Goal: Navigation & Orientation: Find specific page/section

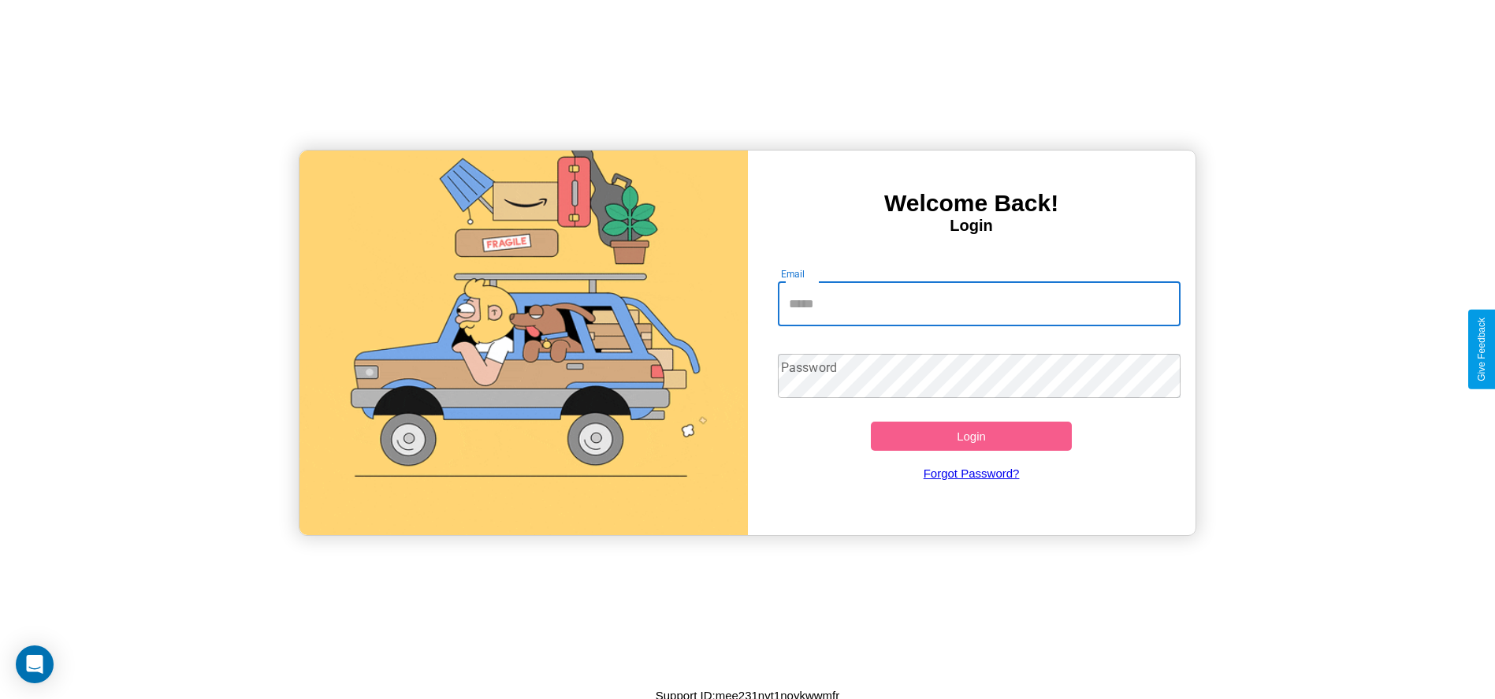
click at [979, 303] on input "Email" at bounding box center [979, 304] width 403 height 44
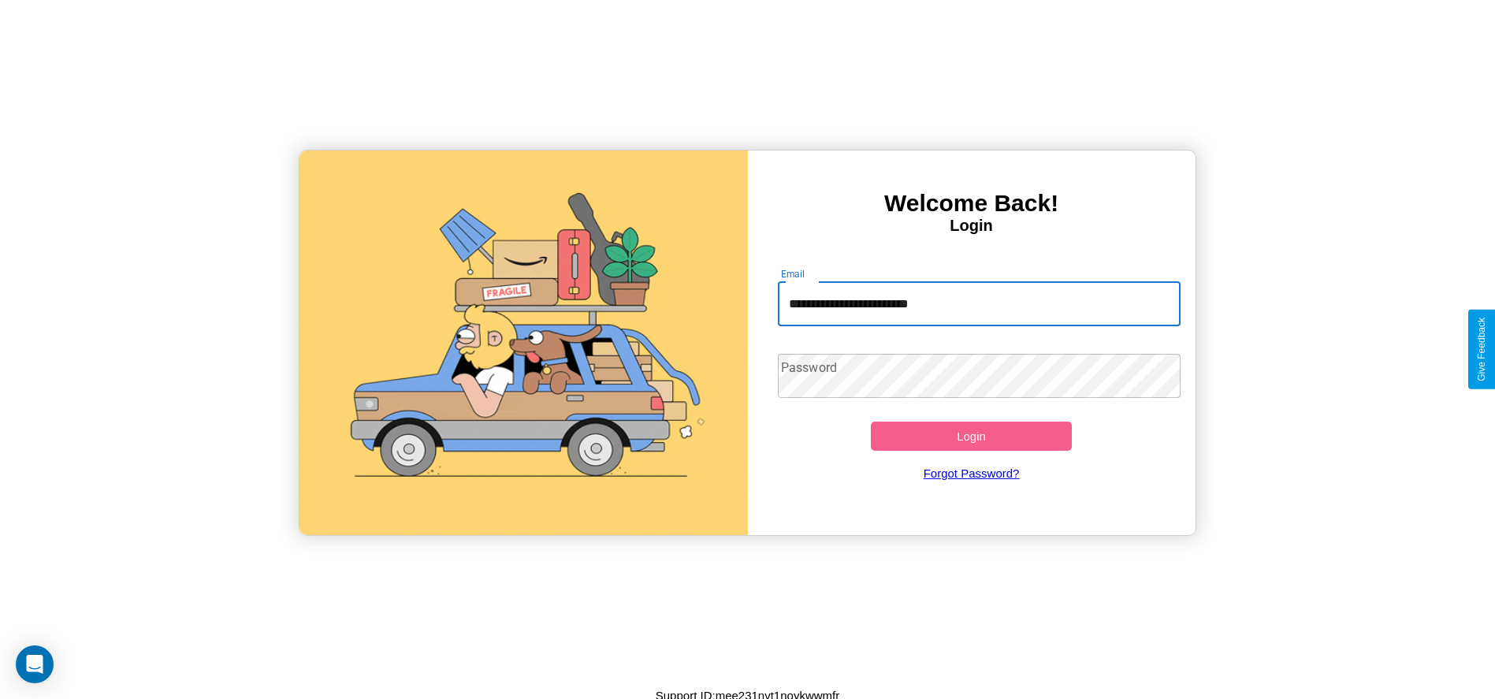
type input "**********"
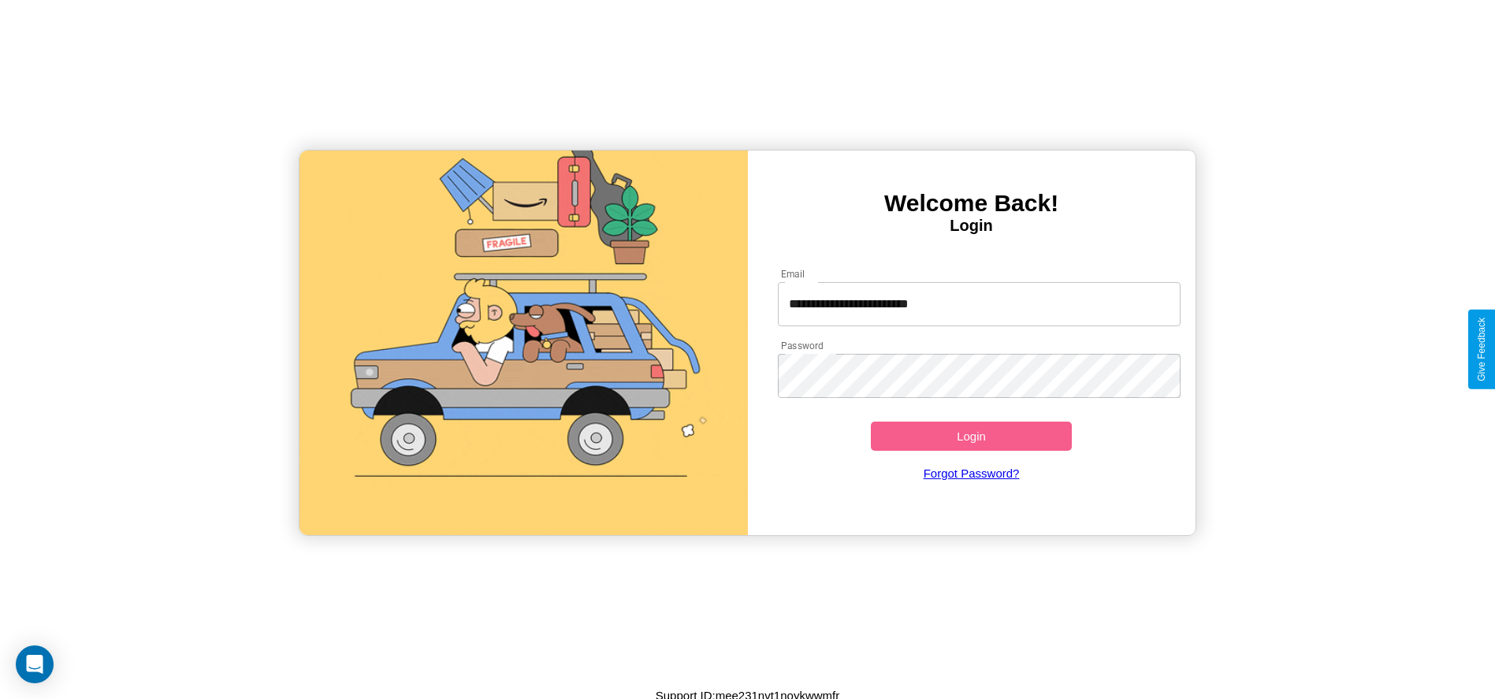
click at [971, 436] on button "Login" at bounding box center [972, 436] width 202 height 29
